Goal: Information Seeking & Learning: Learn about a topic

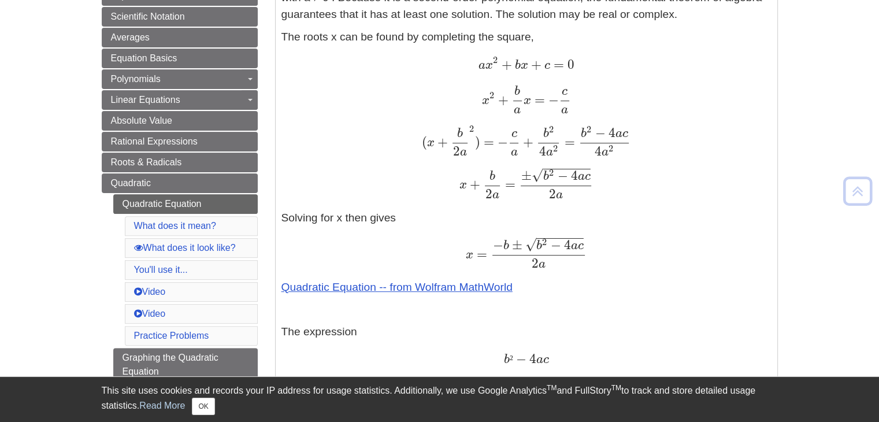
scroll to position [347, 0]
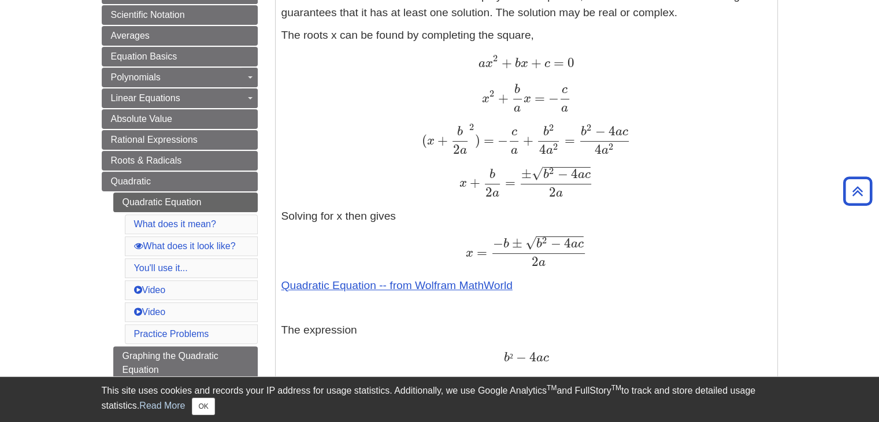
drag, startPoint x: 601, startPoint y: 267, endPoint x: 712, endPoint y: 291, distance: 114.1
click at [712, 291] on p "The roots x can be found by completing the square, a x 2 + b x + c = 0 a x 2 + …" at bounding box center [526, 160] width 490 height 267
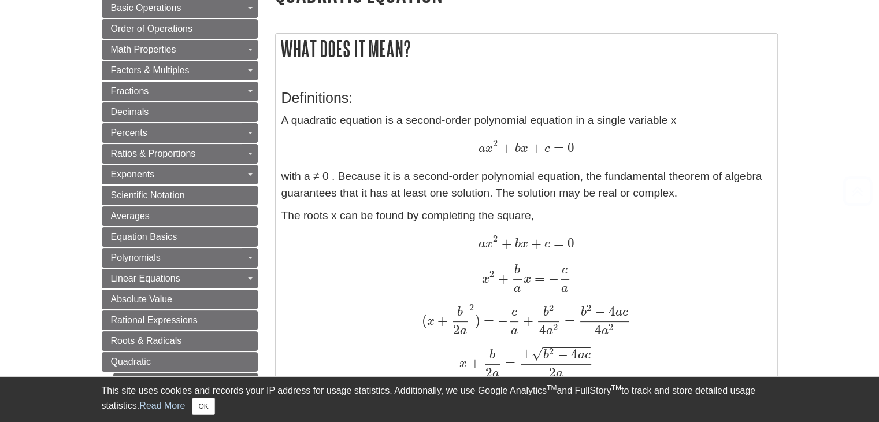
scroll to position [231, 0]
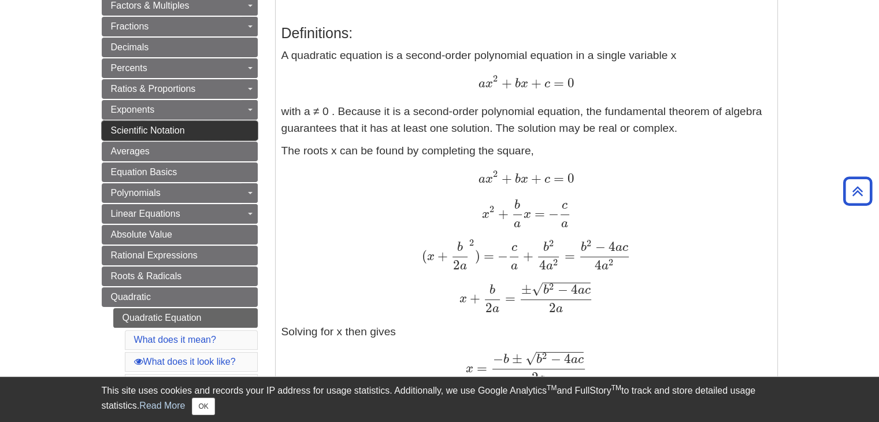
click at [185, 133] on link "Scientific Notation" at bounding box center [180, 131] width 156 height 20
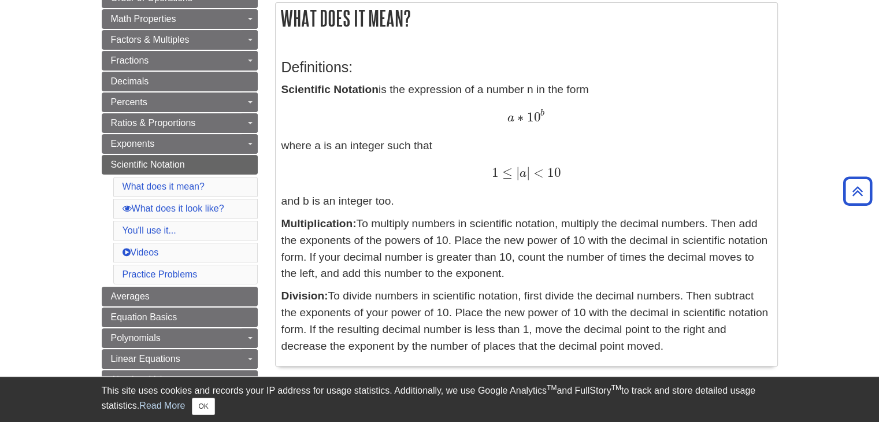
scroll to position [194, 0]
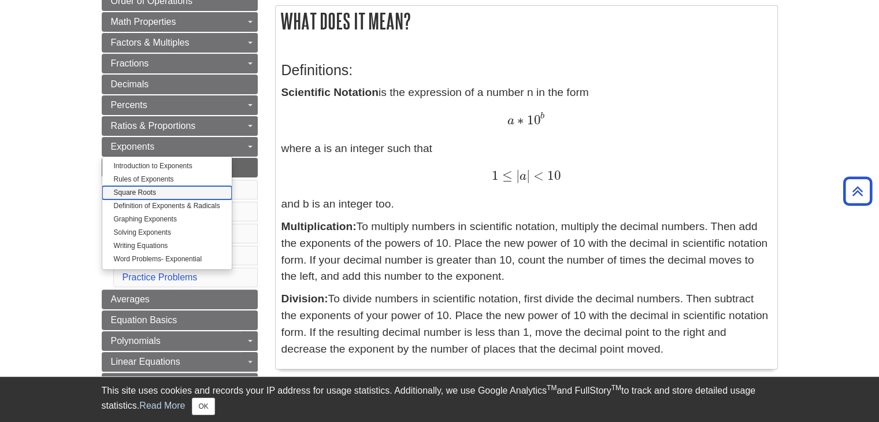
click at [144, 189] on link "Square Roots" at bounding box center [166, 192] width 129 height 13
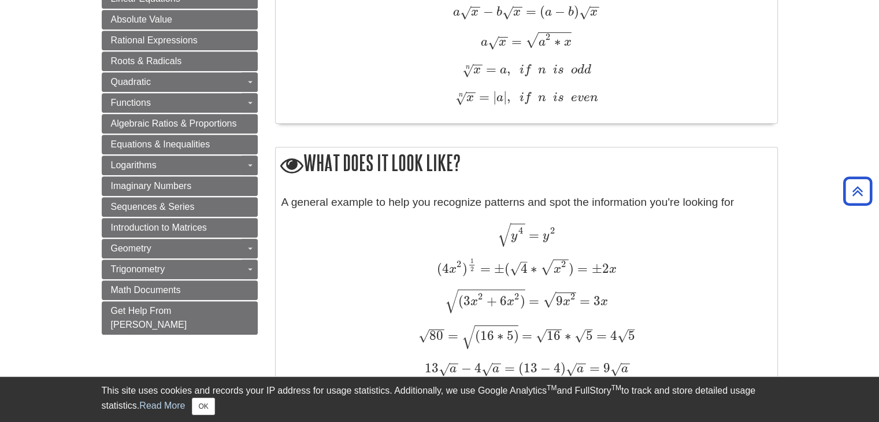
scroll to position [809, 0]
